Goal: Task Accomplishment & Management: Manage account settings

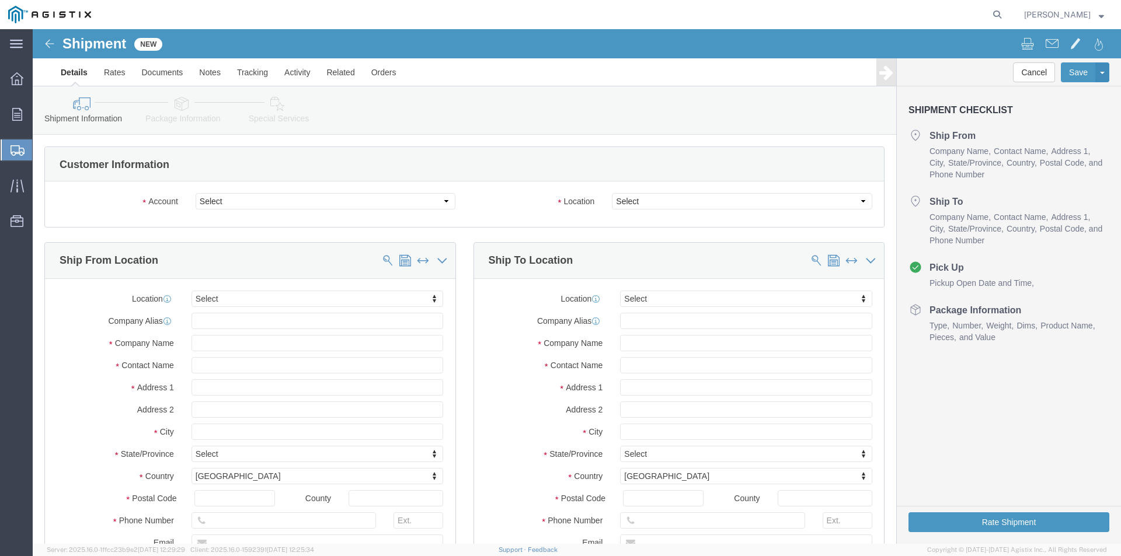
select select
click select "Select Oldcastle Precast Inc PG&E"
select select "9596"
click select "Select Oldcastle Precast Inc PG&E"
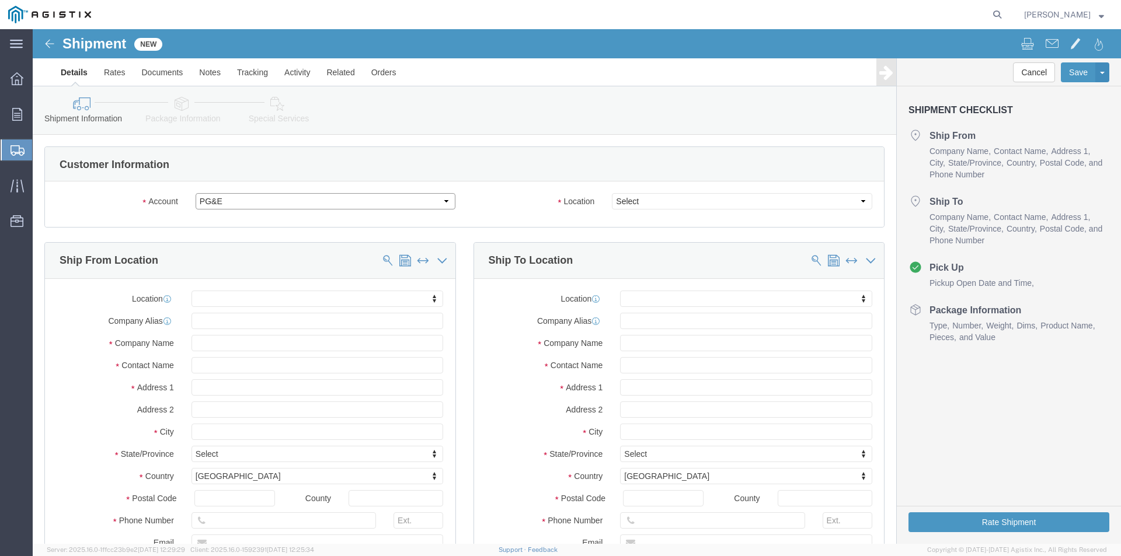
select select "PURCHORD"
select select
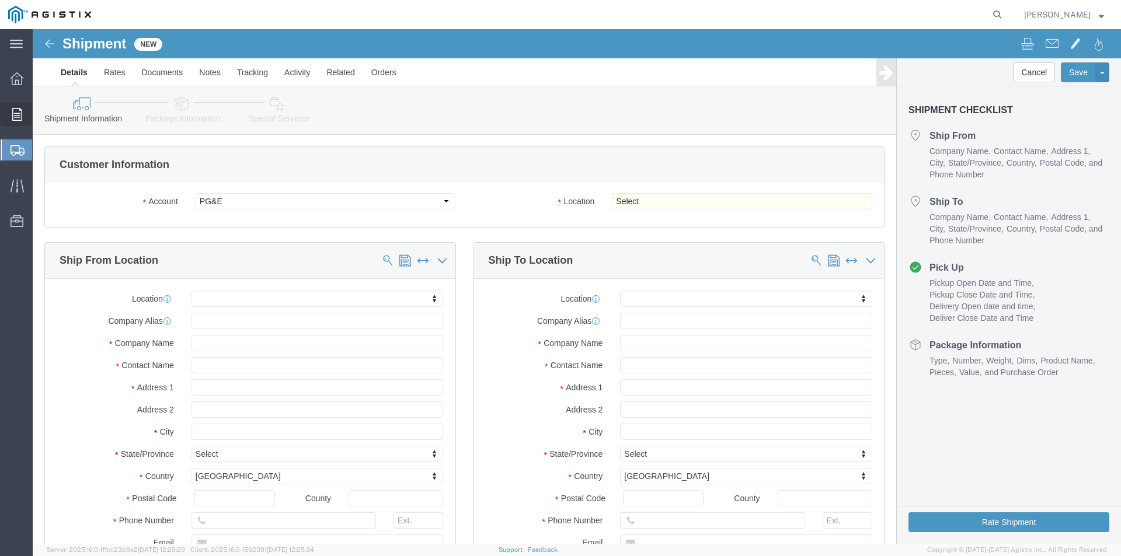
click at [10, 117] on div at bounding box center [17, 114] width 33 height 23
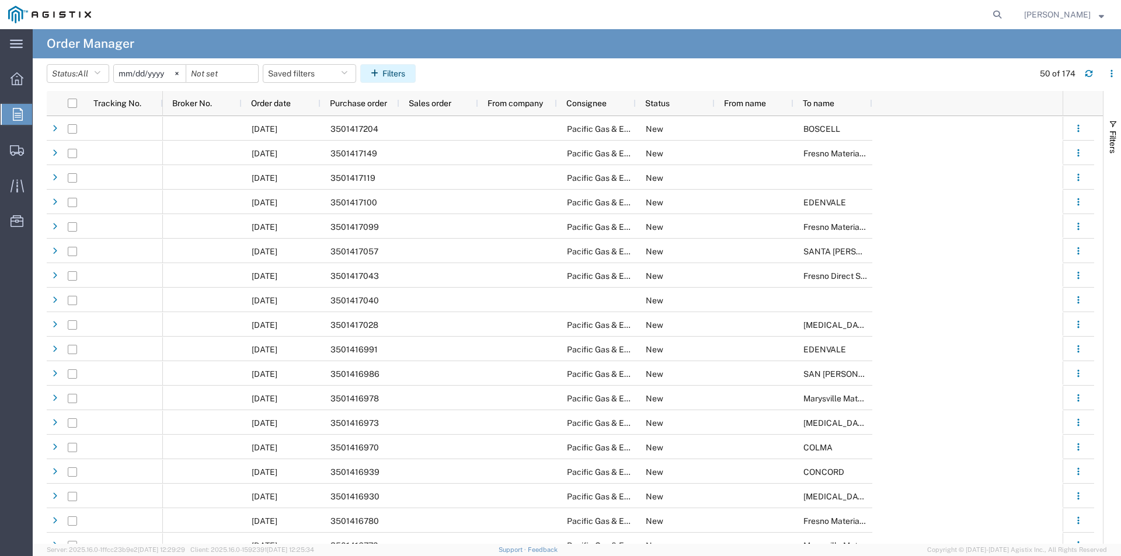
click at [389, 73] on button "Filters" at bounding box center [387, 73] width 55 height 19
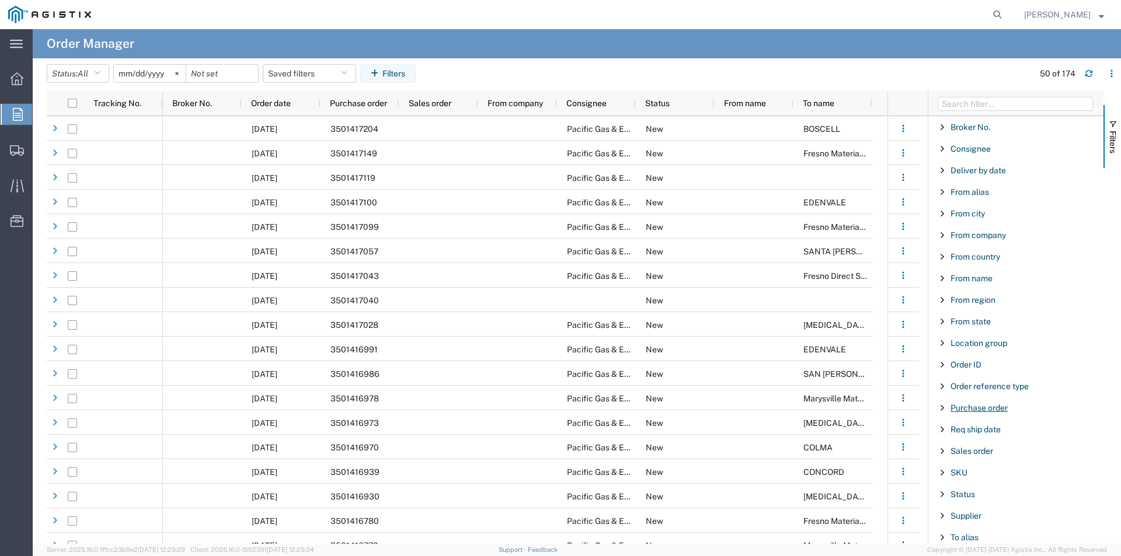
click at [987, 412] on span "Purchase order" at bounding box center [978, 407] width 57 height 9
click at [977, 452] on input "Filter Value" at bounding box center [1019, 457] width 153 height 14
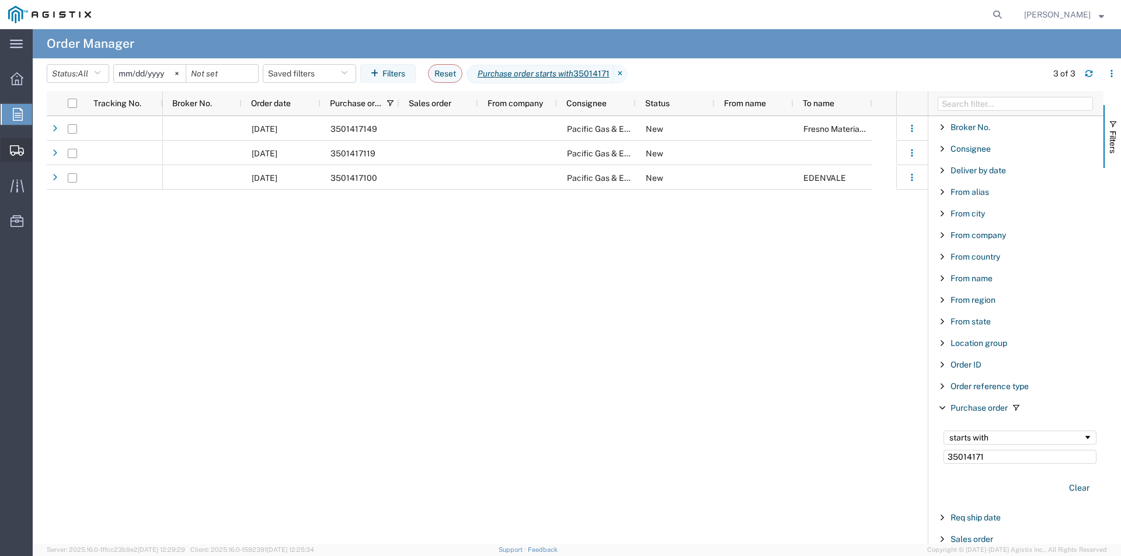
type input "35014171"
click at [0, 0] on span "Create Shipment" at bounding box center [0, 0] width 0 height 0
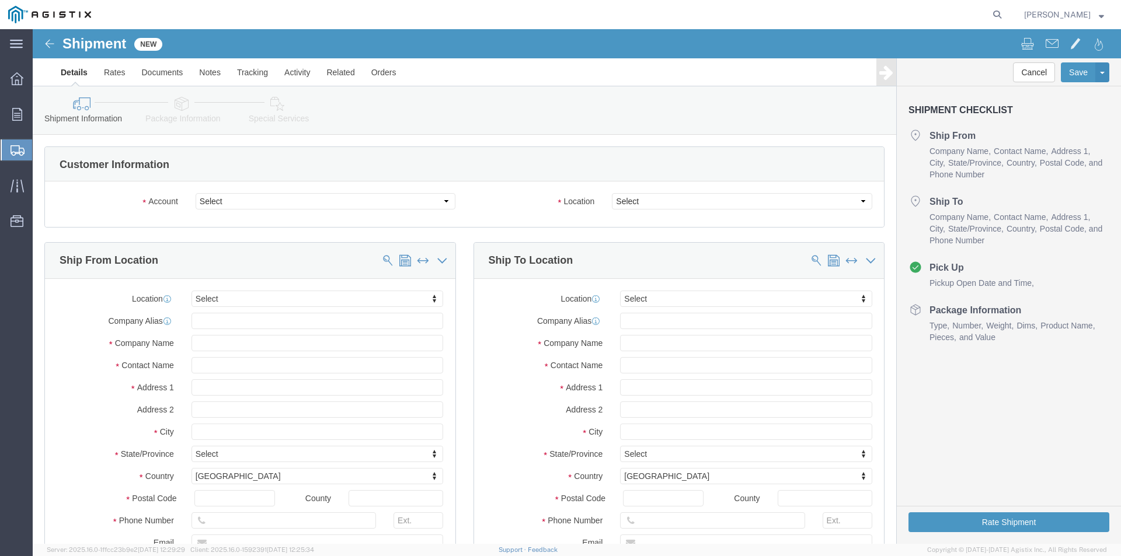
select select
click select "Select Oldcastle Precast Inc PG&E"
select select "9596"
click select "Select Oldcastle Precast Inc PG&E"
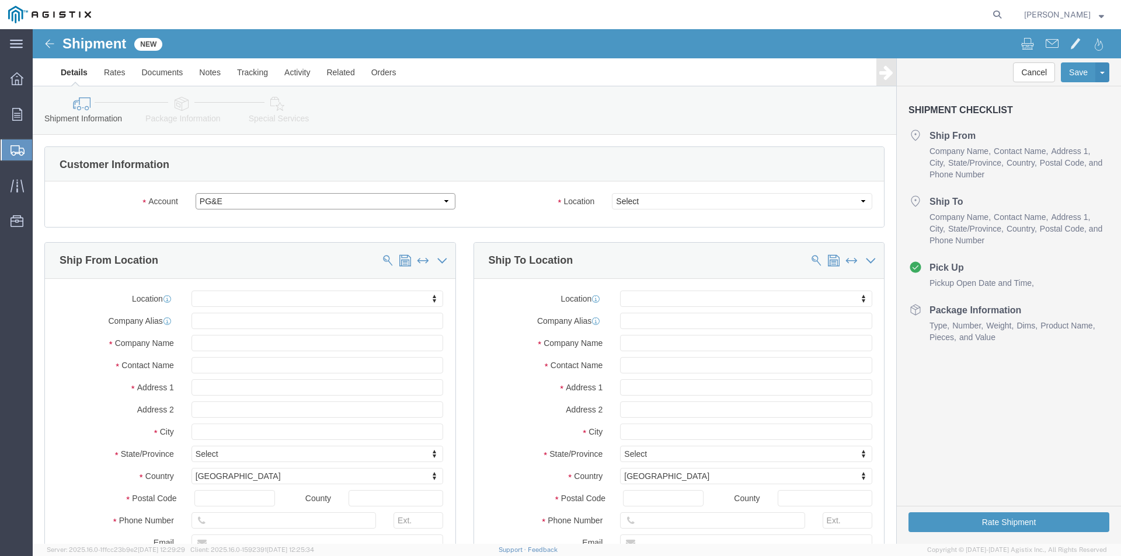
select select "PURCHORD"
select select
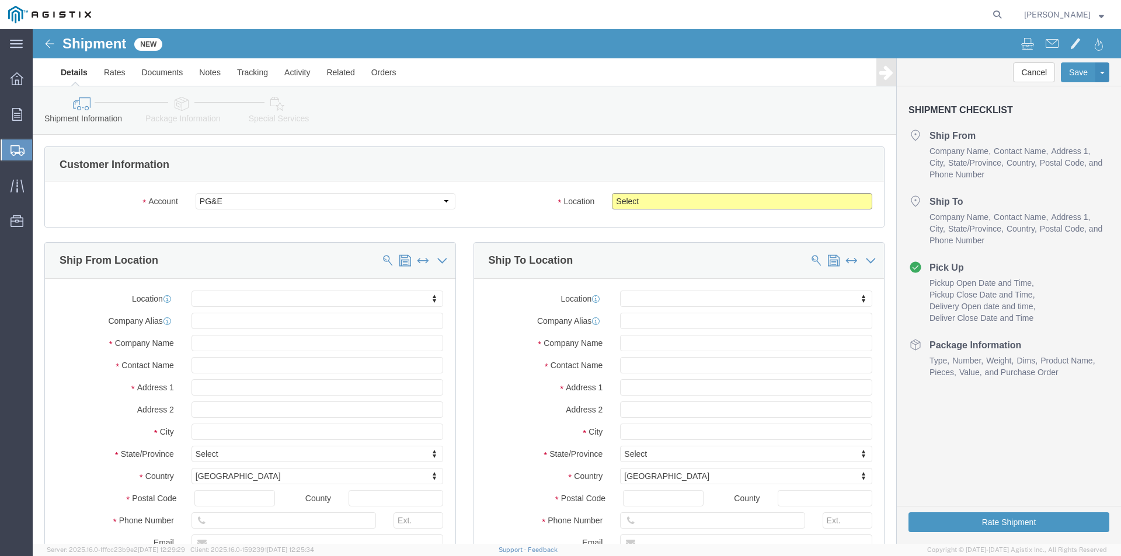
click select "Select All Others [GEOGRAPHIC_DATA] [GEOGRAPHIC_DATA] [GEOGRAPHIC_DATA] [GEOGRA…"
select select "19745"
click select "Select All Others [GEOGRAPHIC_DATA] [GEOGRAPHIC_DATA] [GEOGRAPHIC_DATA] [GEOGRA…"
click input "text"
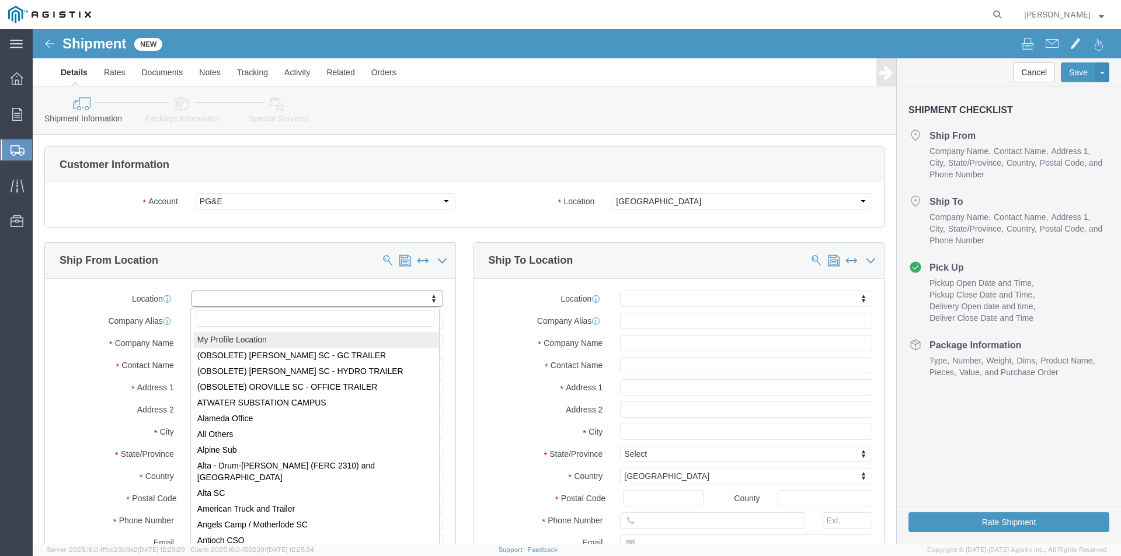
select select "MYPROFILE"
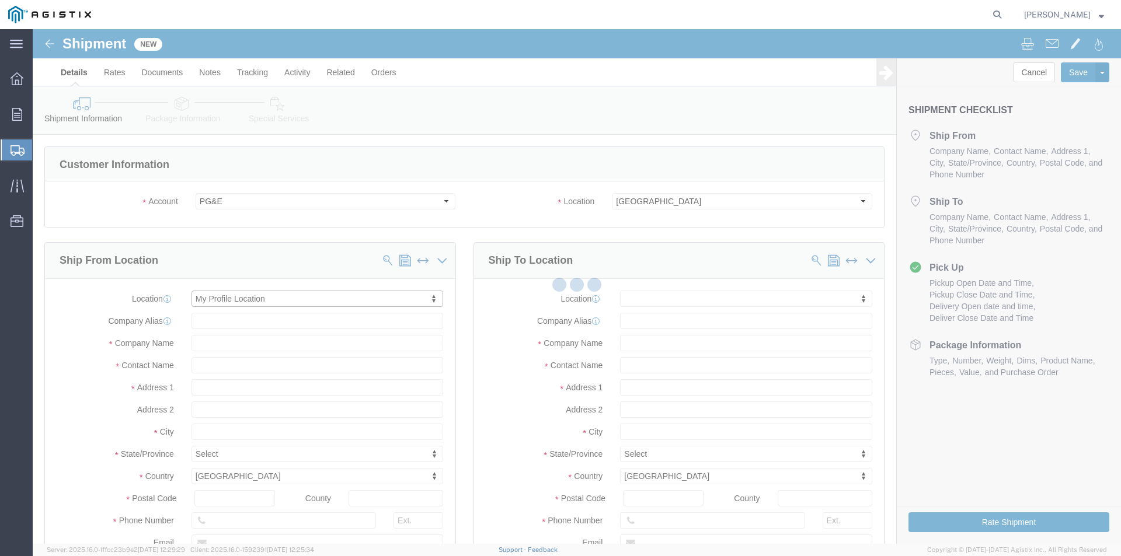
type input "[STREET_ADDRESS]"
type input "93274"
type input "[PHONE_NUMBER]"
type input "[PERSON_NAME][EMAIL_ADDRESS][PERSON_NAME][DOMAIN_NAME]"
checkbox input "true"
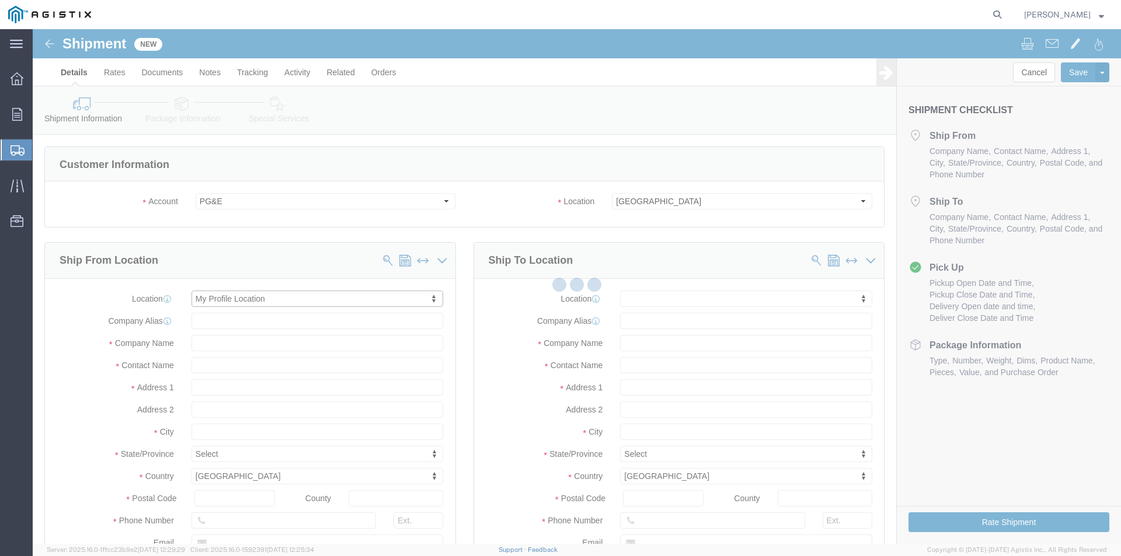
type input "Oldcastle Precast Inc"
type input "[PERSON_NAME]"
type input "Tulare"
select select "CA"
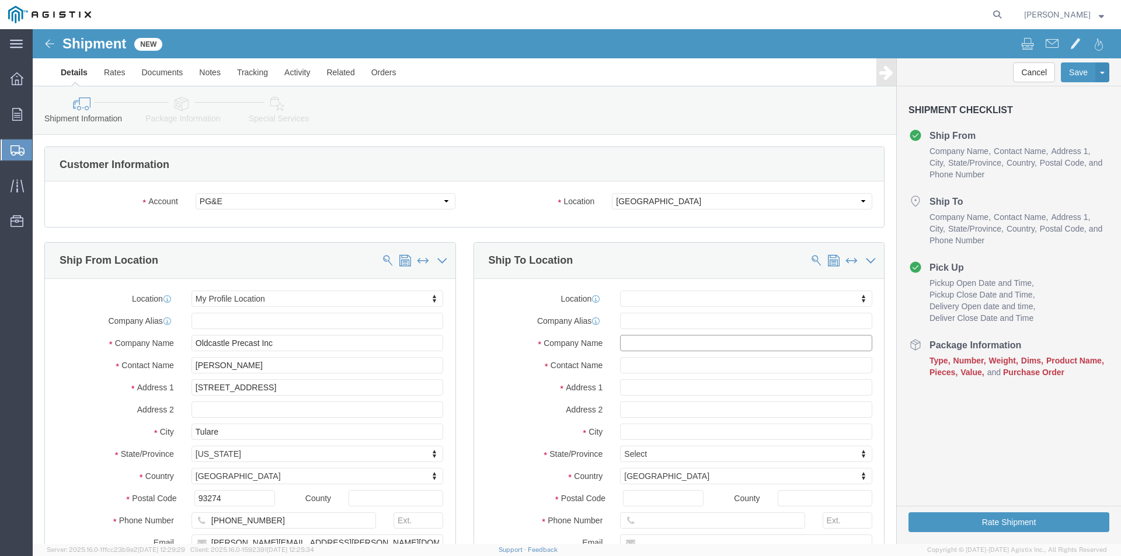
click input "text"
type input "PGE FRESNO"
click input "text"
type input "ALLUVIAL YARD"
click input "text"
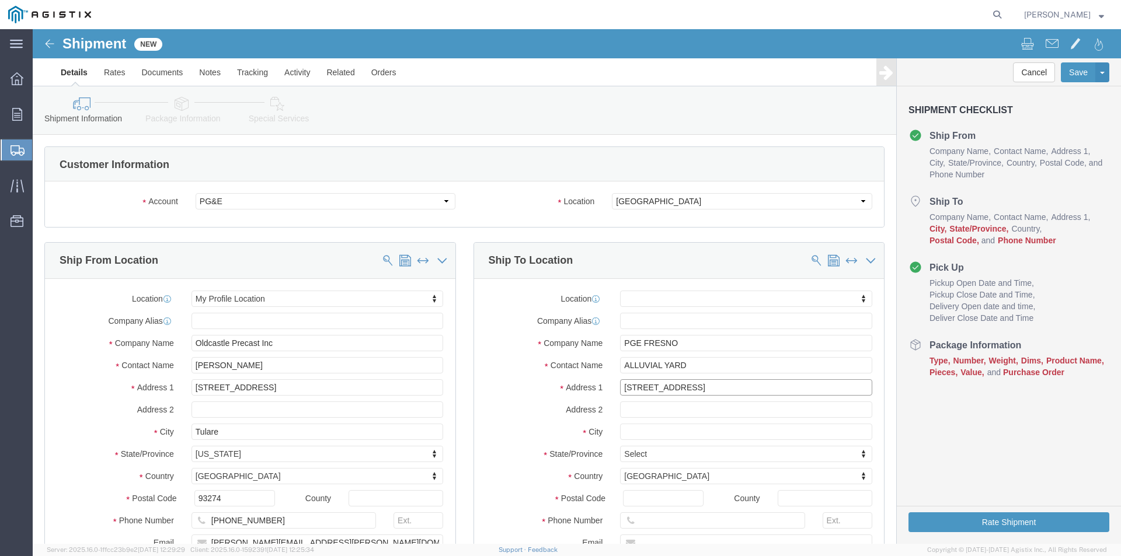
type input "[STREET_ADDRESS]"
select select
click input "text"
type input "CLOVIS"
select select
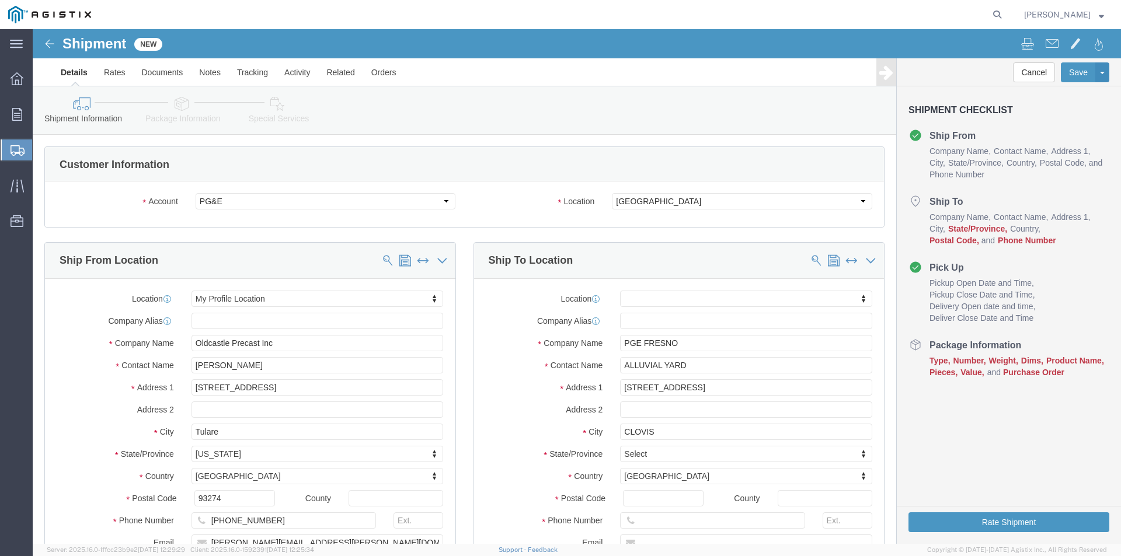
click div "City CLOVIS CLOVIS"
click input "Postal Code"
type input "93611"
select select
click input "text"
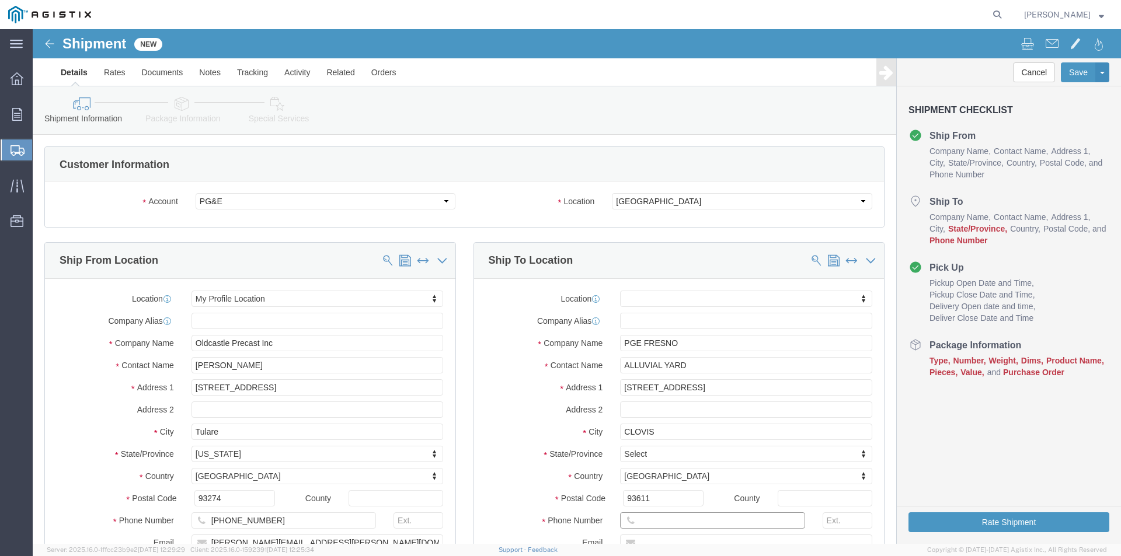
type input "[PHONE_NUMBER]"
click label "Country"
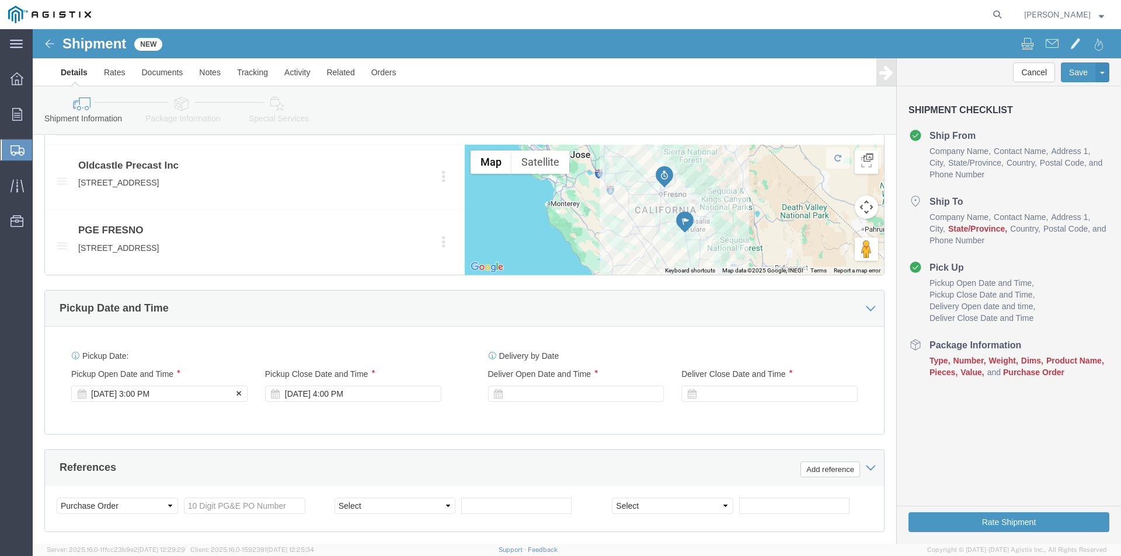
click div "[DATE] 3:00 PM"
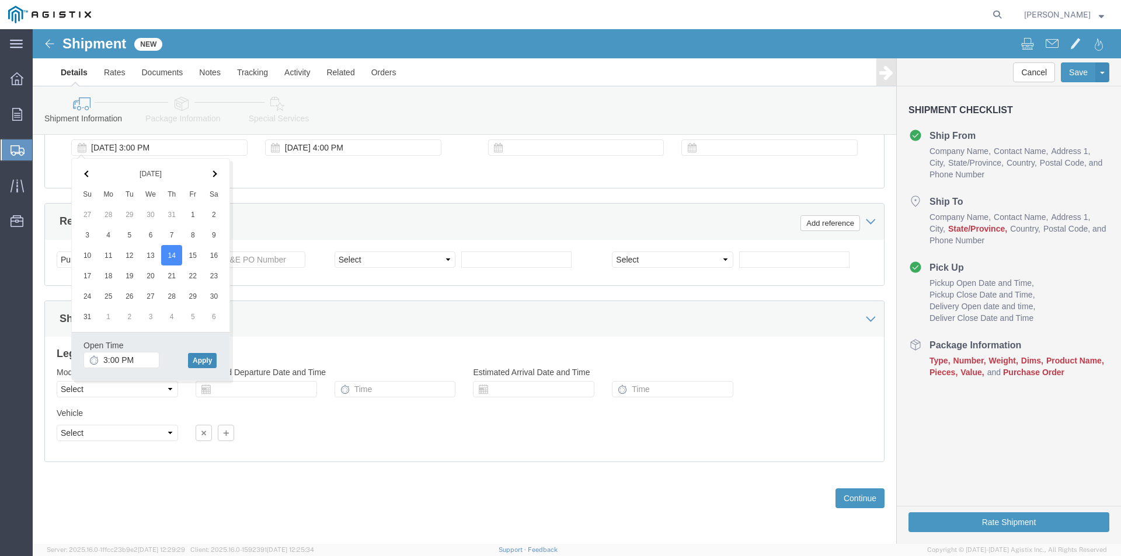
drag, startPoint x: 169, startPoint y: 334, endPoint x: 174, endPoint y: 326, distance: 9.2
click button "Apply"
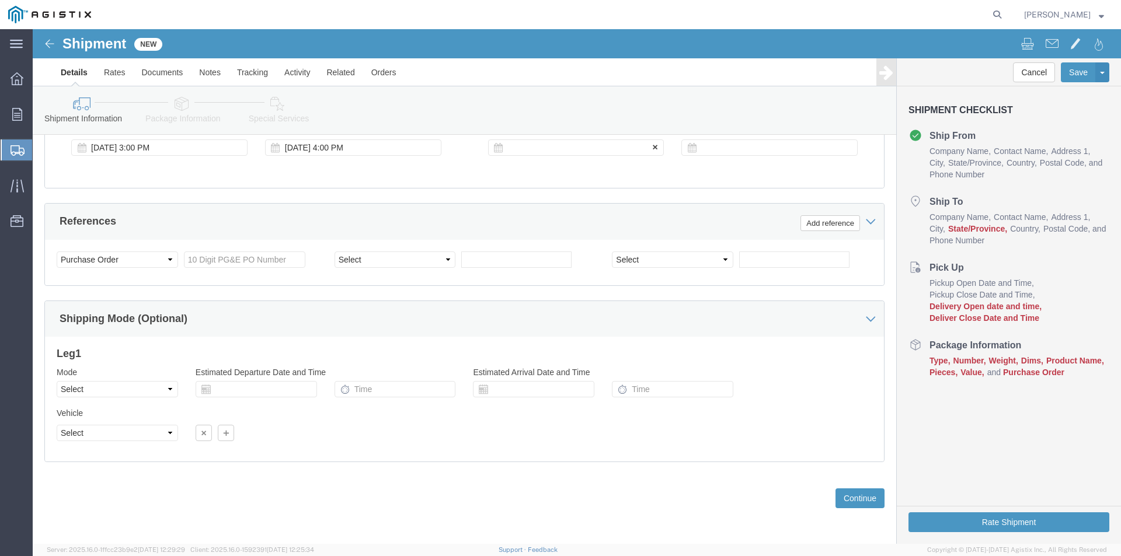
click div
drag, startPoint x: 581, startPoint y: 328, endPoint x: 664, endPoint y: 154, distance: 192.4
click button "Apply"
click div
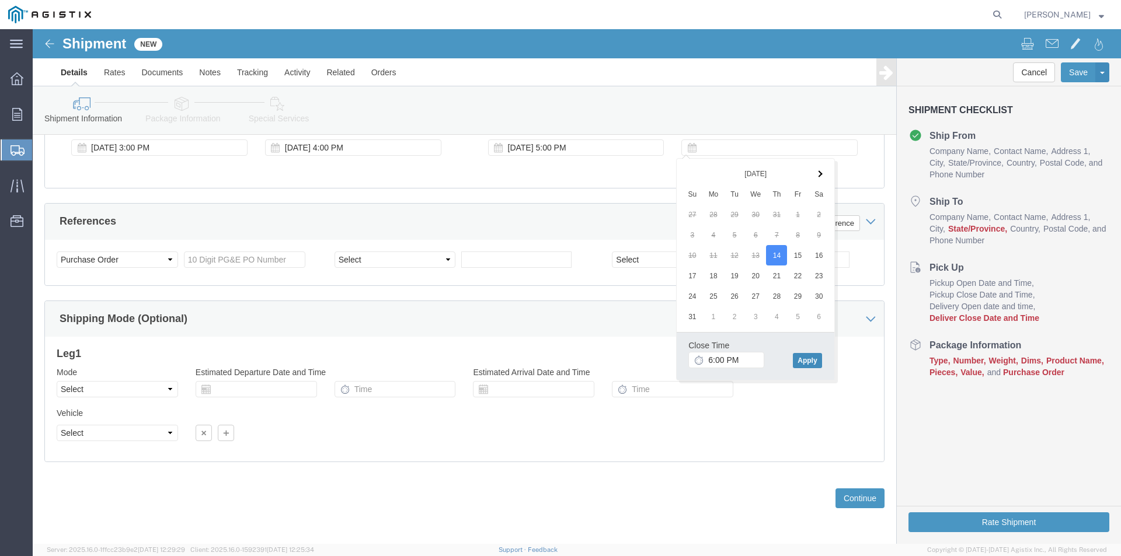
click button "Apply"
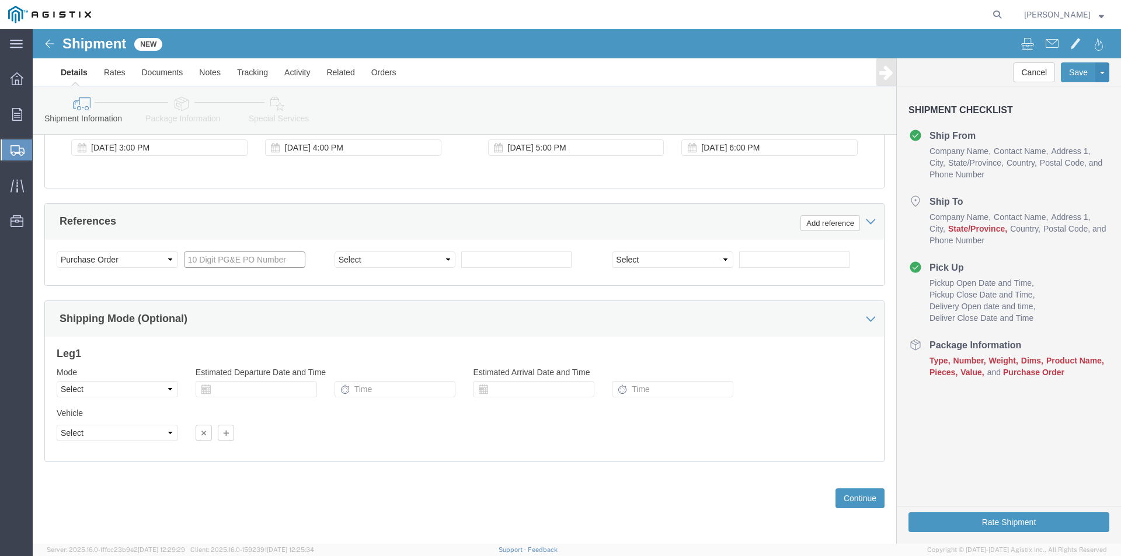
click input "text"
type input "3501417164"
click div "Select Account Type Activity ID Airline Appointment Number ASN Batch Request # …"
click button "Continue"
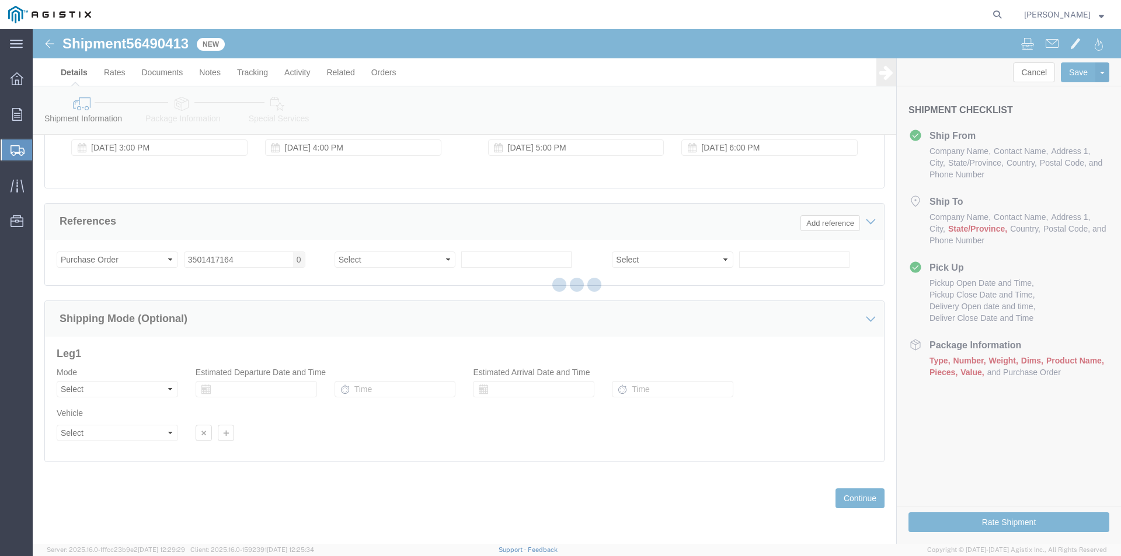
select select "22122"
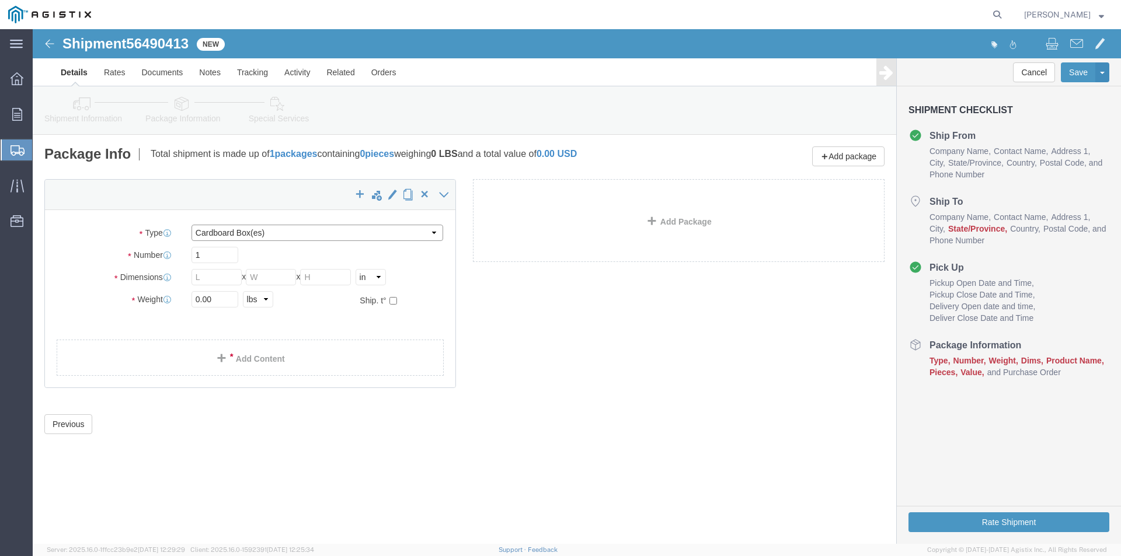
click select "Select Bulk Bundle(s) Cardboard Box(es) Carton(s) Crate(s) Drum(s) (Fiberboard)…"
select select "NKCR"
click select "Select Bulk Bundle(s) Cardboard Box(es) Carton(s) Crate(s) Drum(s) (Fiberboard)…"
click input "1"
type input "2"
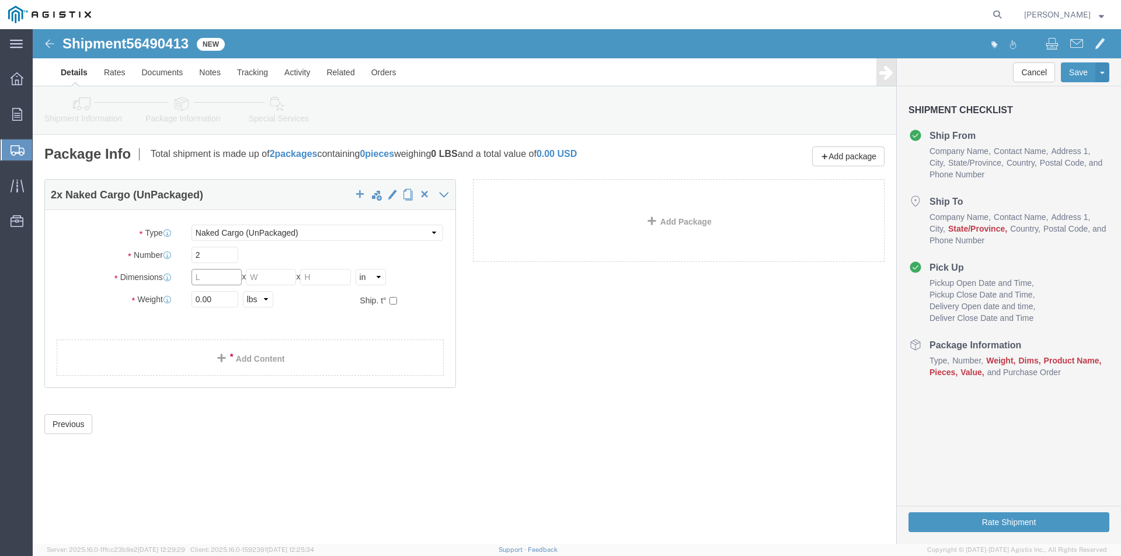
drag, startPoint x: 180, startPoint y: 246, endPoint x: 138, endPoint y: 260, distance: 44.9
click div "Package Type Select Bulk Bundle(s) Cardboard Box(es) Carton(s) Crate(s) Drum(s)…"
type input "36"
click input "text"
type input "60"
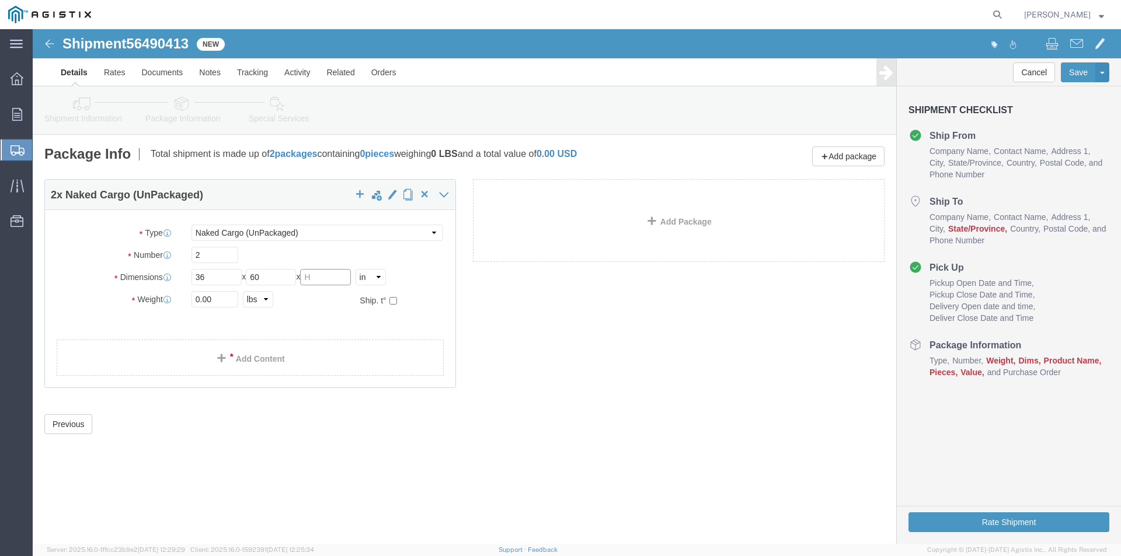
click input "text"
type input "42"
drag, startPoint x: 181, startPoint y: 268, endPoint x: 117, endPoint y: 276, distance: 64.1
click div "Weight 0.00 Select kgs lbs Ship. t°"
type input "11500"
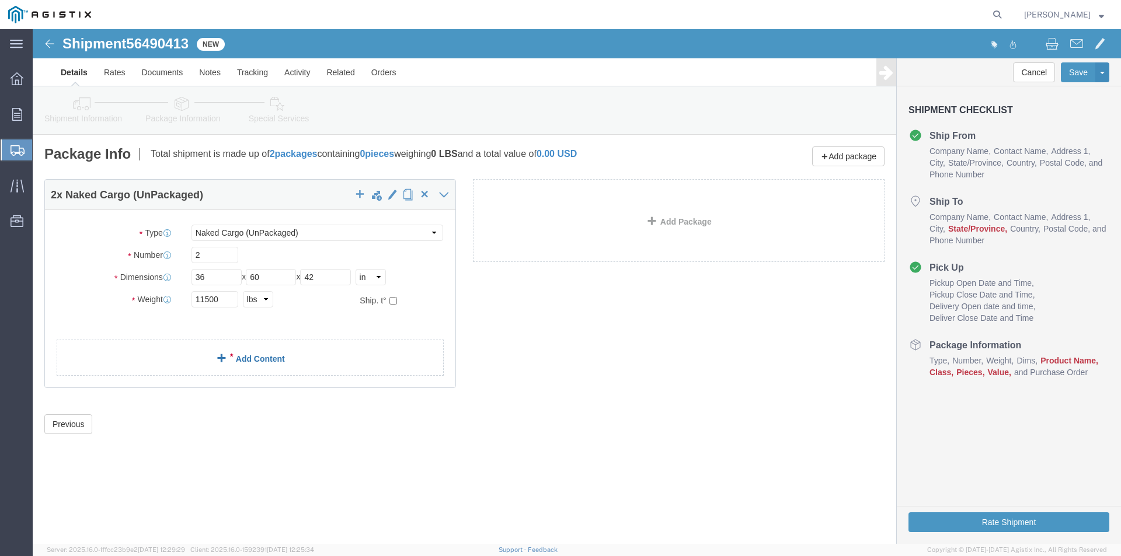
click span
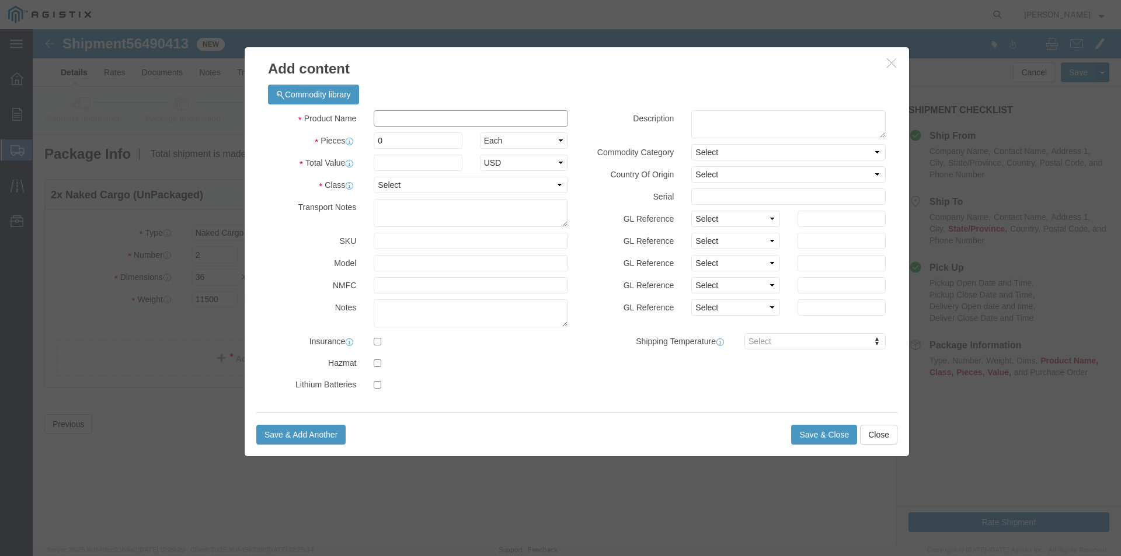
click input "text"
type input "02-5601"
drag, startPoint x: 363, startPoint y: 108, endPoint x: 316, endPoint y: 118, distance: 47.9
click div "Pieces 0 Select Bag Barrels 100Board Feet Bottle Box Blister Pack Carats Can Ca…"
type input "2"
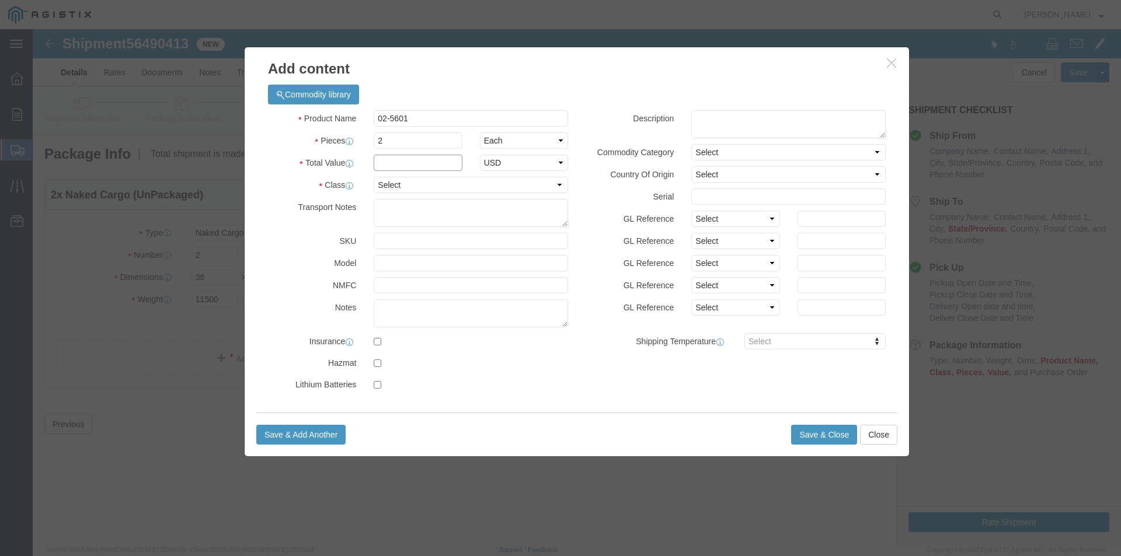
click input "text"
type input "1"
drag, startPoint x: 289, startPoint y: 153, endPoint x: 300, endPoint y: 152, distance: 11.1
click label "Class"
click select "Select 50 55 60 65 70 85 92.5 100 125 175 250 300 400"
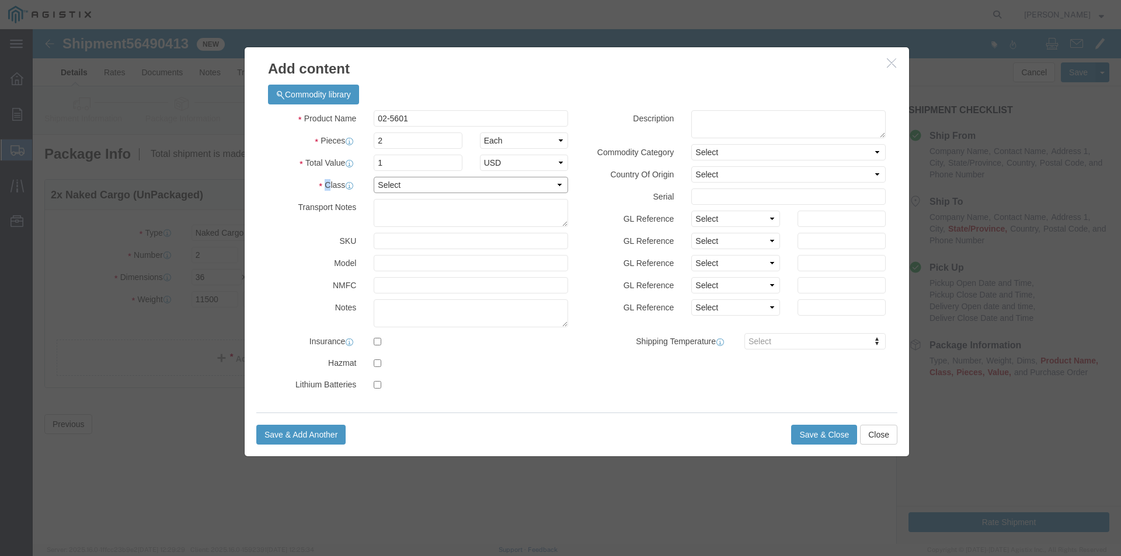
select select "55"
click select "Select 50 55 60 65 70 85 92.5 100 125 175 250 300 400"
click button "Save & Close"
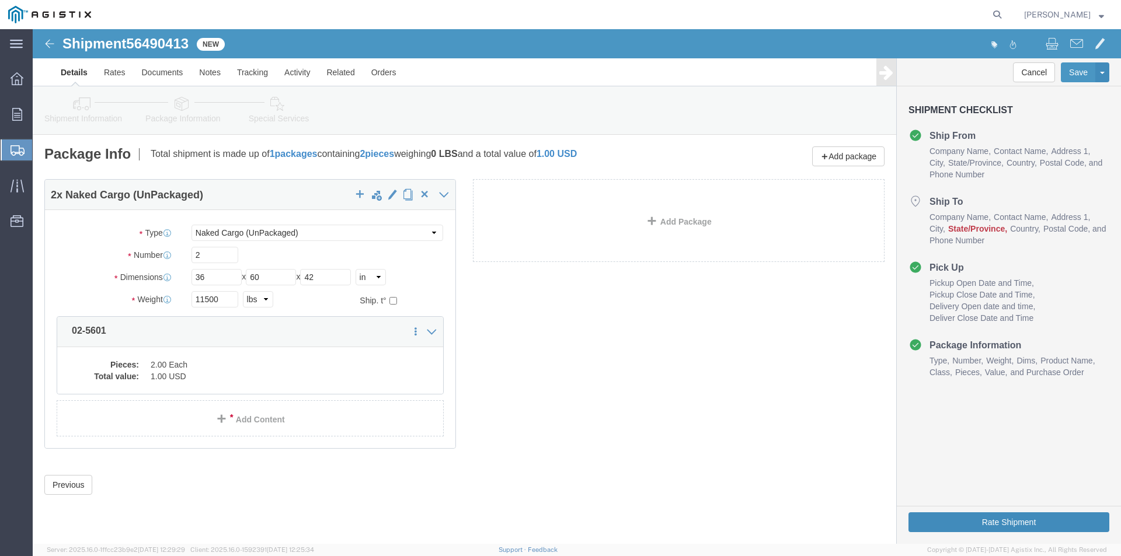
click button "Rate Shipment"
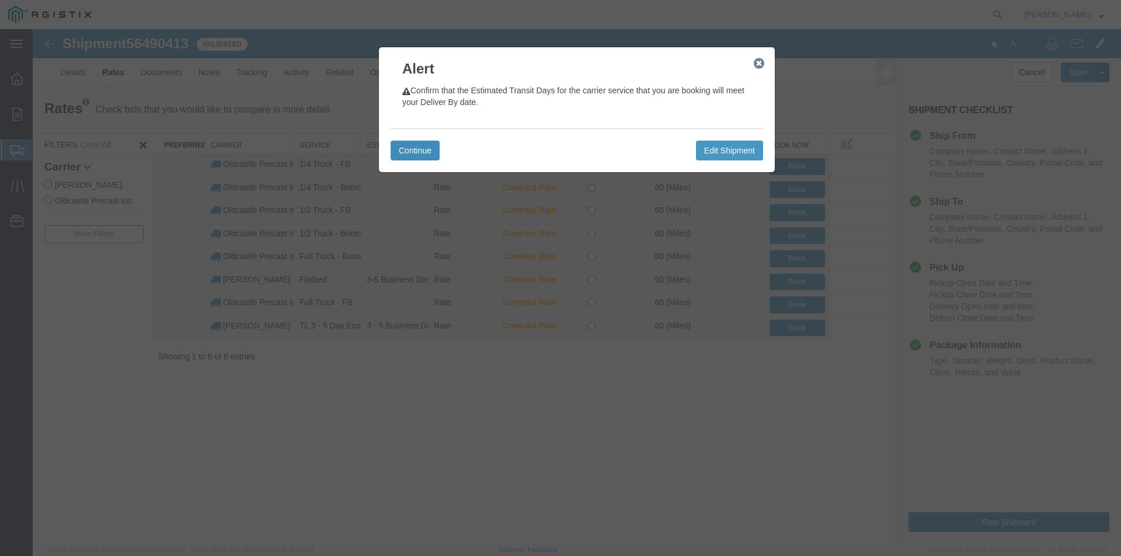
click at [416, 145] on button "Continue" at bounding box center [415, 151] width 49 height 20
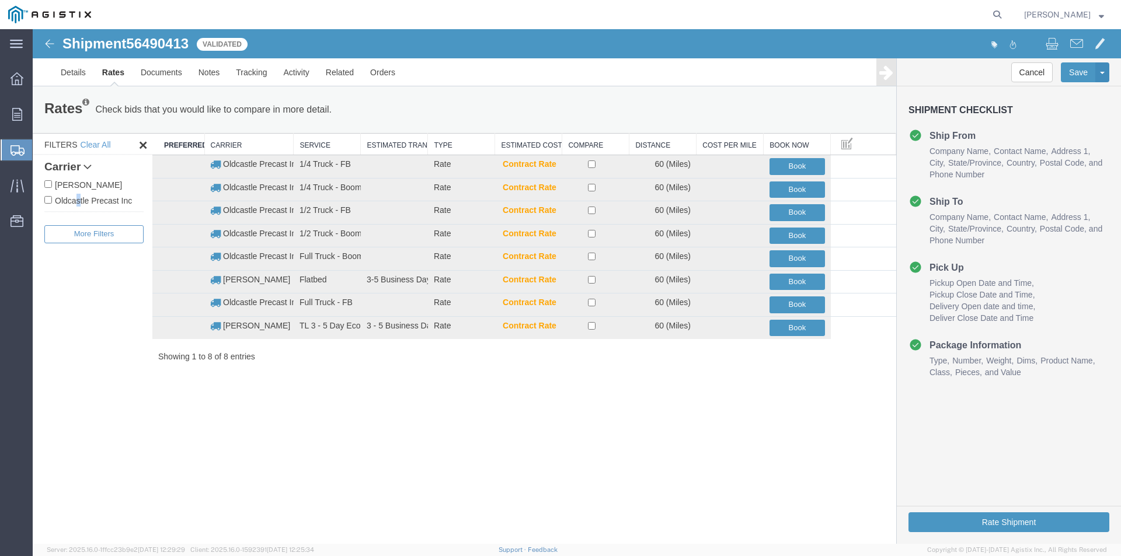
click at [76, 202] on label "Oldcastle Precast Inc" at bounding box center [93, 200] width 99 height 13
click at [116, 201] on label "Oldcastle Precast Inc" at bounding box center [93, 200] width 99 height 13
click at [52, 201] on input "Oldcastle Precast Inc" at bounding box center [48, 200] width 8 height 8
checkbox input "true"
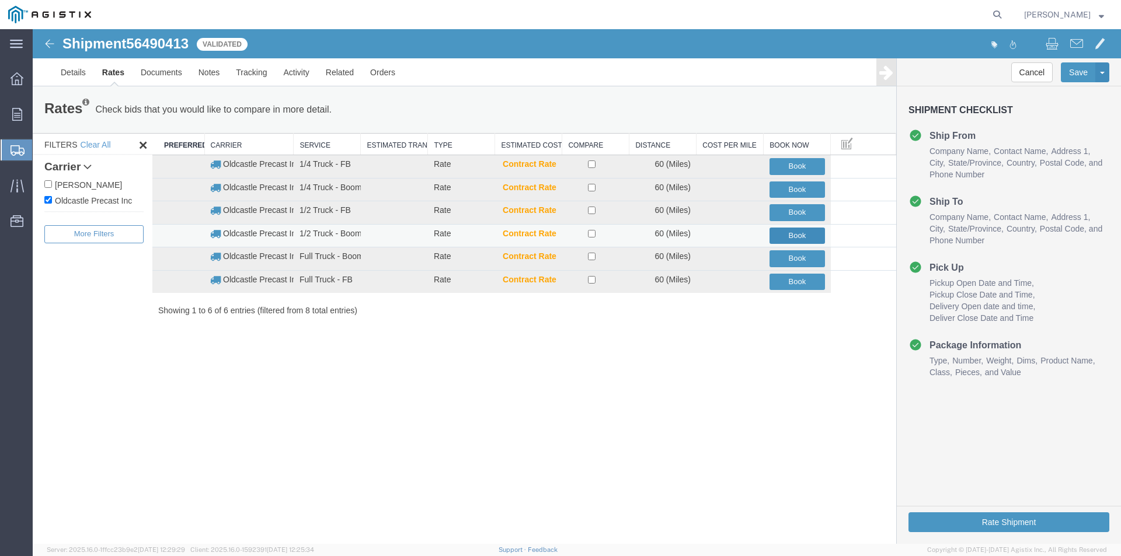
click at [788, 235] on button "Book" at bounding box center [796, 236] width 55 height 17
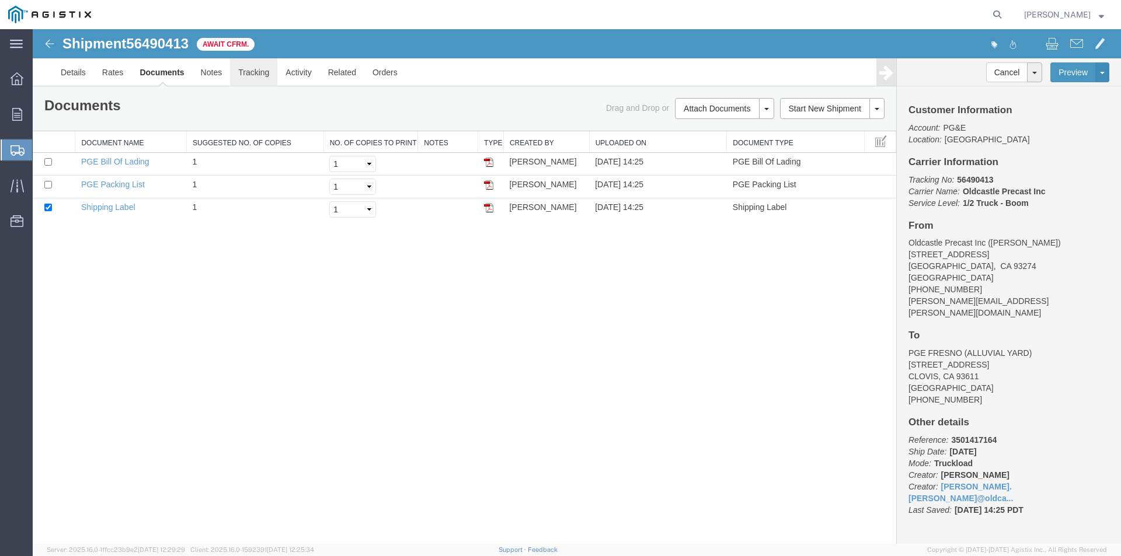
click at [260, 75] on link "Tracking" at bounding box center [253, 72] width 47 height 28
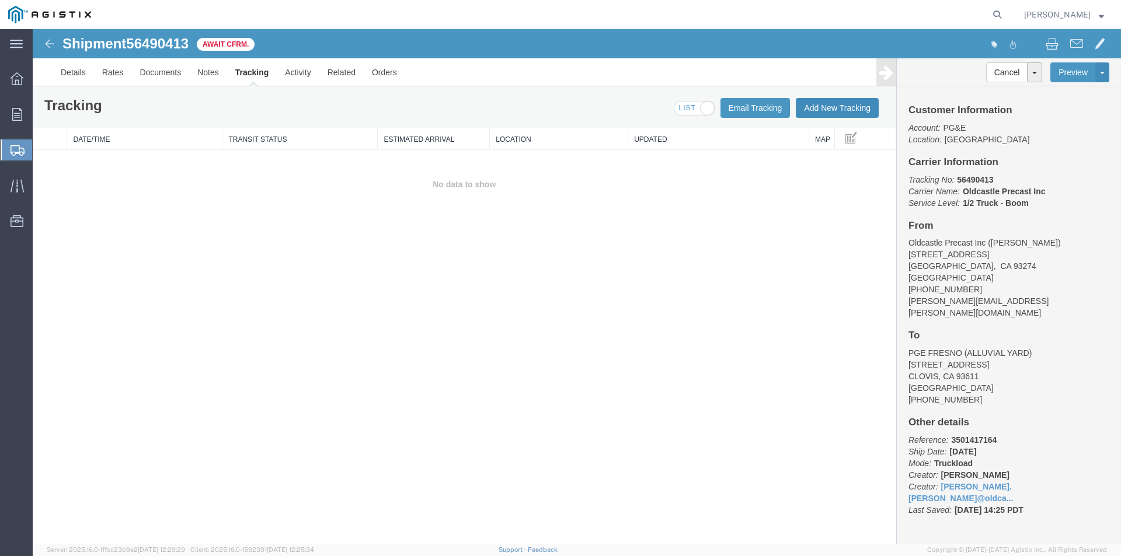
click at [829, 102] on button "Add New Tracking" at bounding box center [837, 108] width 83 height 20
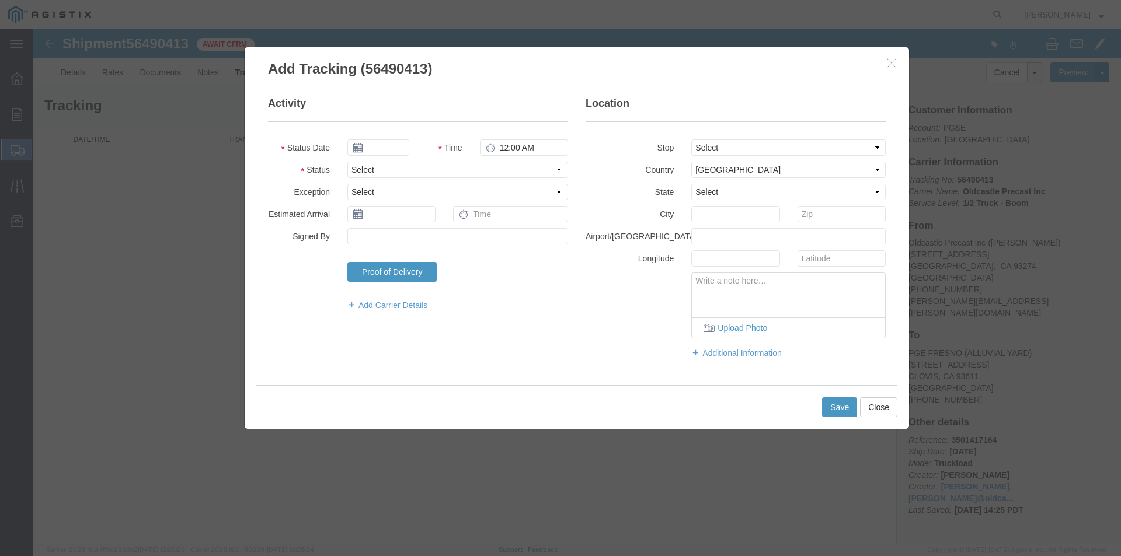
type input "[DATE]"
type input "3:00 PM"
click at [398, 143] on input "[DATE]" at bounding box center [378, 148] width 62 height 16
click at [427, 232] on td "14" at bounding box center [426, 238] width 18 height 18
type input "[DATE]"
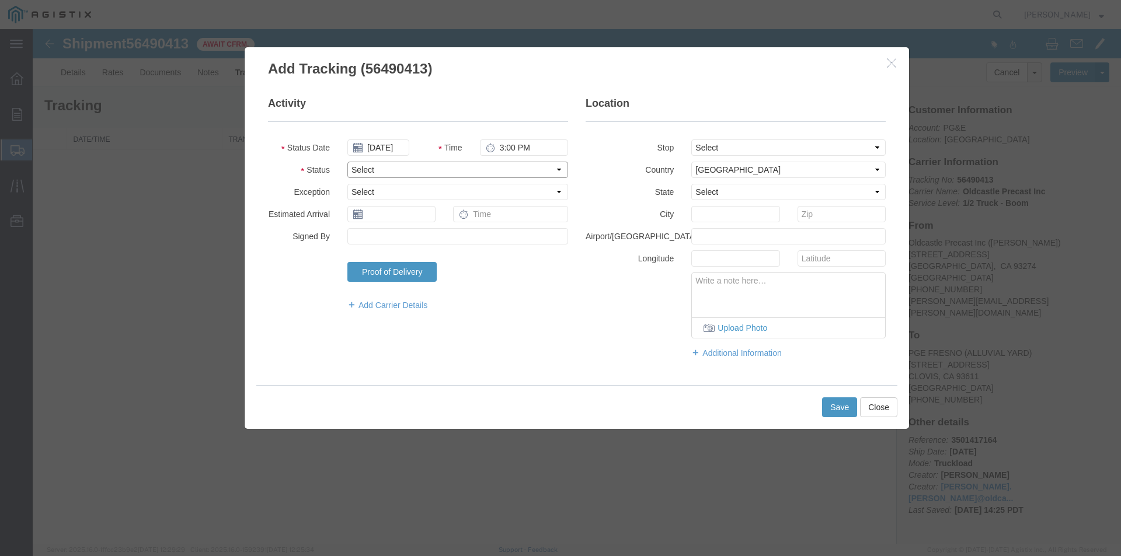
click at [370, 167] on select "Select Arrival Notice Available Arrival Notice Imported Arrive at Delivery Loca…" at bounding box center [457, 170] width 221 height 16
select select "DELIVRED"
click at [347, 162] on select "Select Arrival Notice Available Arrival Notice Imported Arrive at Delivery Loca…" at bounding box center [457, 170] width 221 height 16
click at [846, 407] on button "Save" at bounding box center [839, 408] width 35 height 20
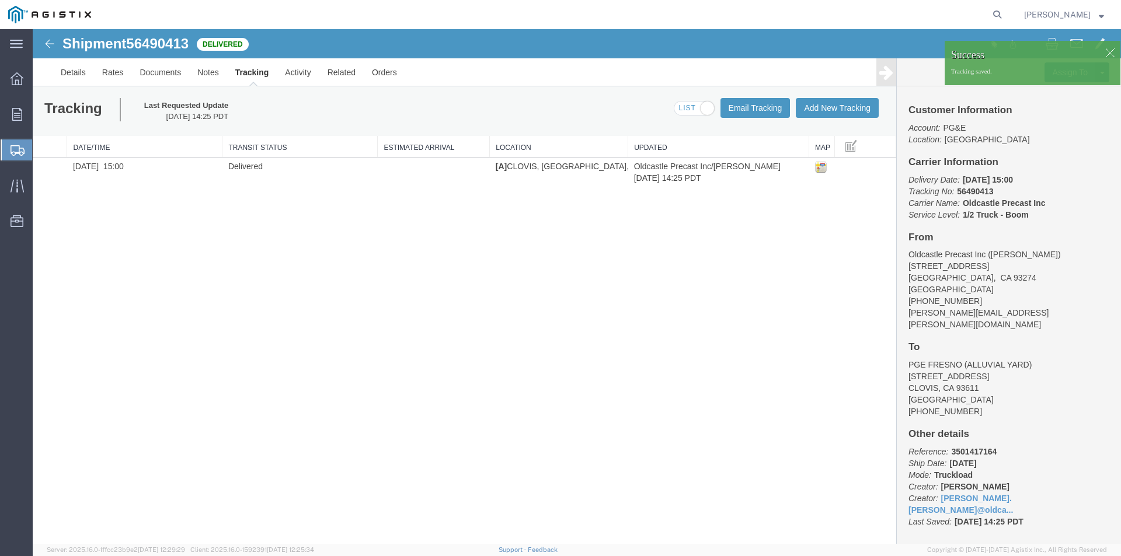
click at [1111, 53] on div at bounding box center [1110, 53] width 18 height 18
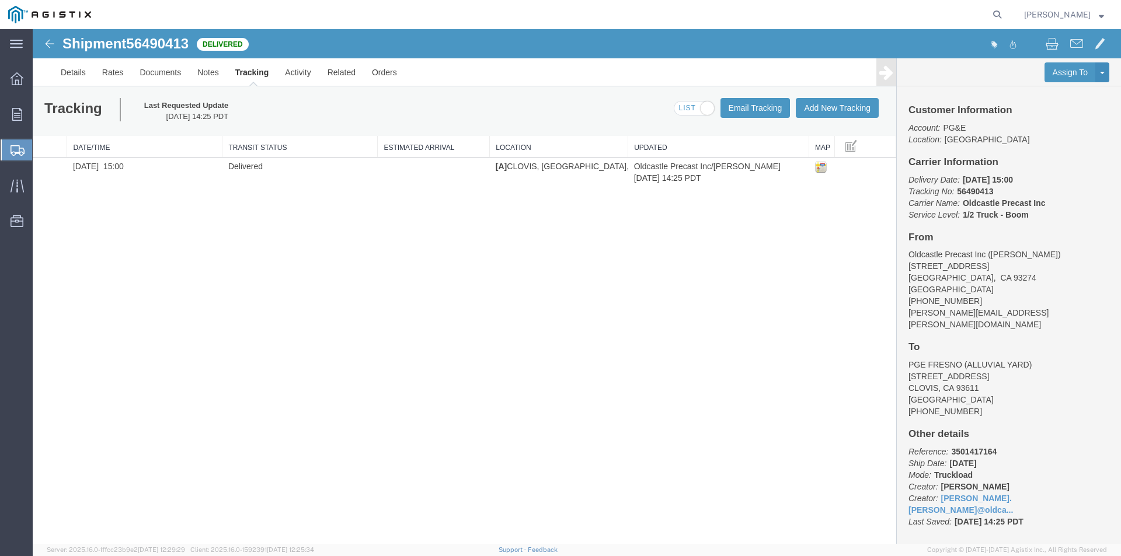
click at [1104, 15] on div "[PERSON_NAME]" at bounding box center [1063, 14] width 97 height 29
click at [1097, 15] on span "[PERSON_NAME]" at bounding box center [1064, 14] width 80 height 13
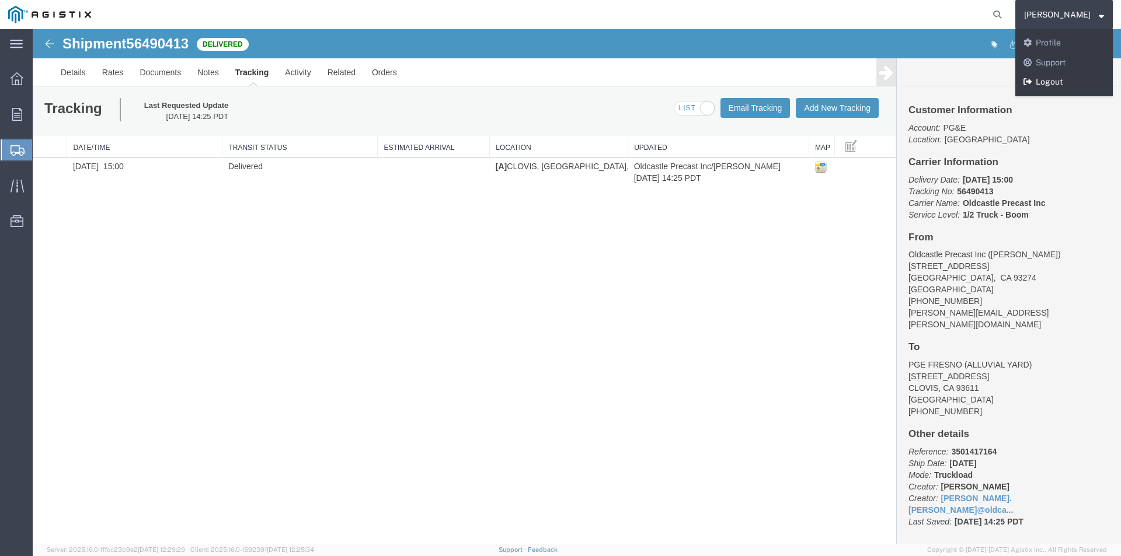
click at [1060, 77] on link "Logout" at bounding box center [1063, 82] width 97 height 20
